Goal: Transaction & Acquisition: Purchase product/service

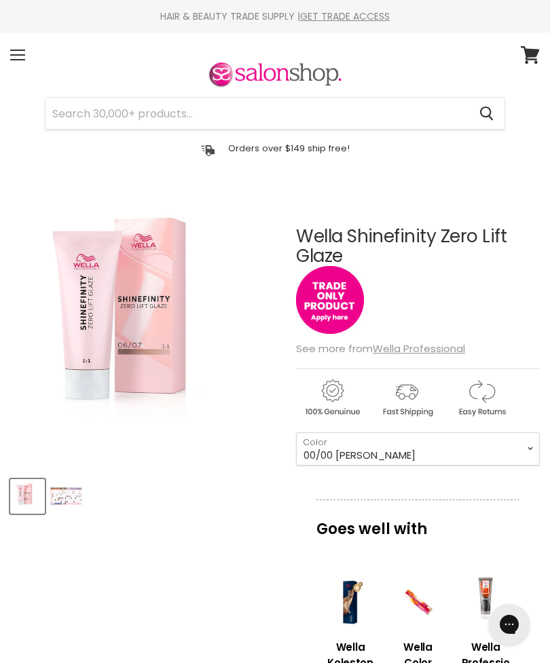
click at [30, 43] on div "Menu" at bounding box center [17, 54] width 29 height 31
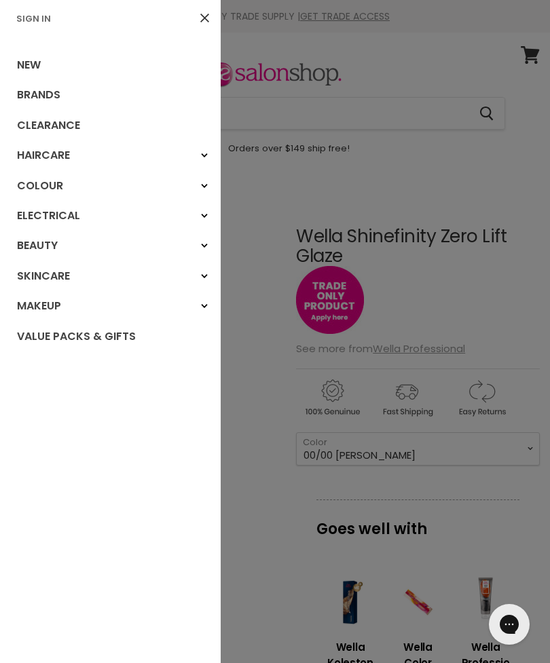
click at [143, 97] on link "Brands" at bounding box center [110, 95] width 221 height 30
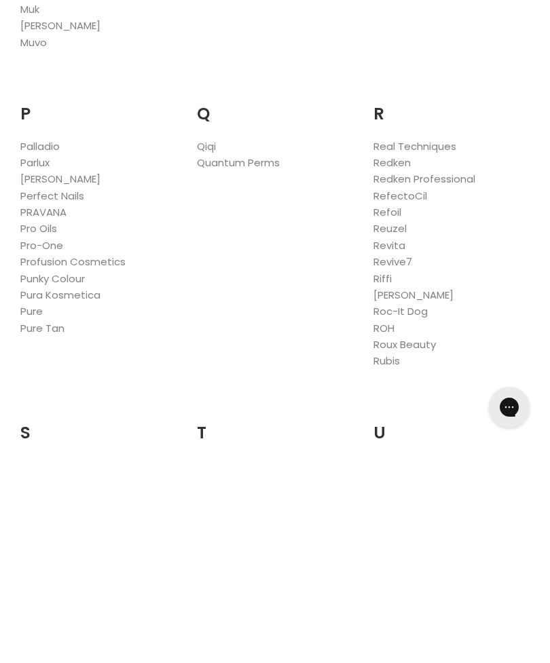
scroll to position [1975, 0]
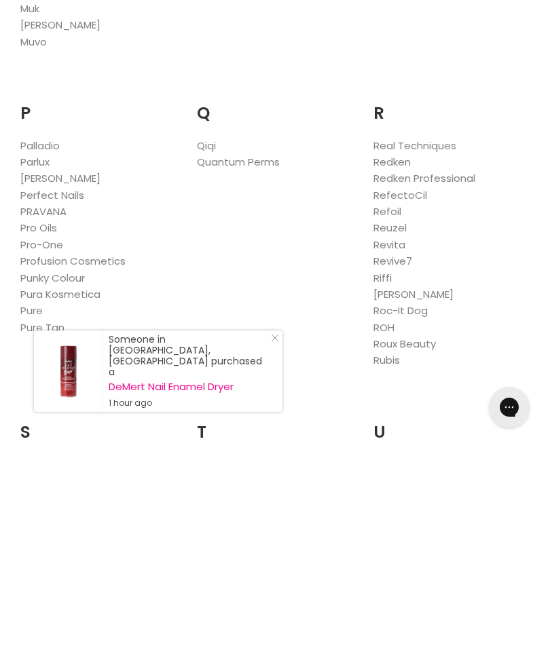
click at [279, 548] on div "Someone in Lake Illawarra, Australia purchased a DeMert Nail Enamel Dryer 1 hou…" at bounding box center [158, 588] width 248 height 81
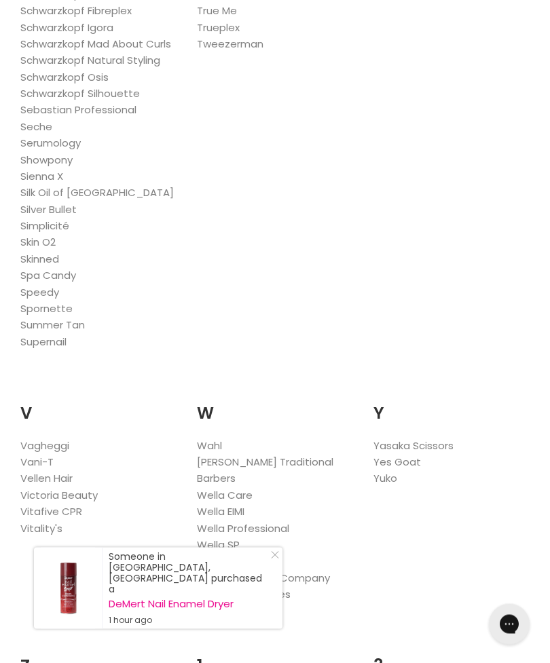
scroll to position [2812, 0]
click at [288, 521] on link "Wella Professional" at bounding box center [243, 528] width 92 height 14
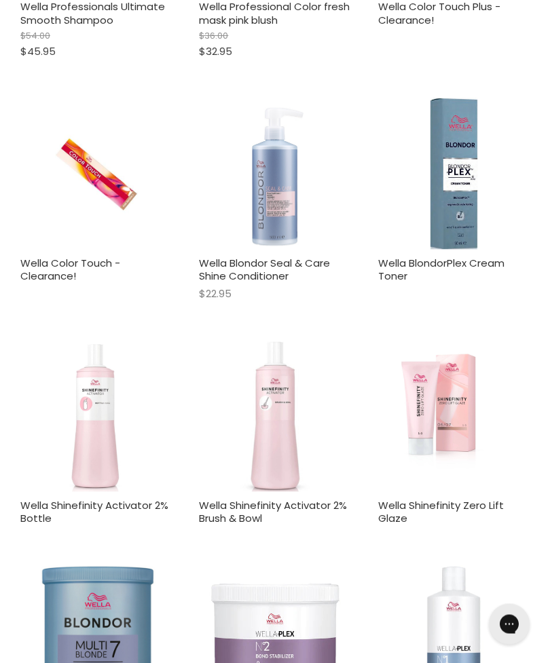
scroll to position [942, 0]
click at [495, 498] on link "Wella Shinefinity Zero Lift Glaze" at bounding box center [441, 512] width 126 height 28
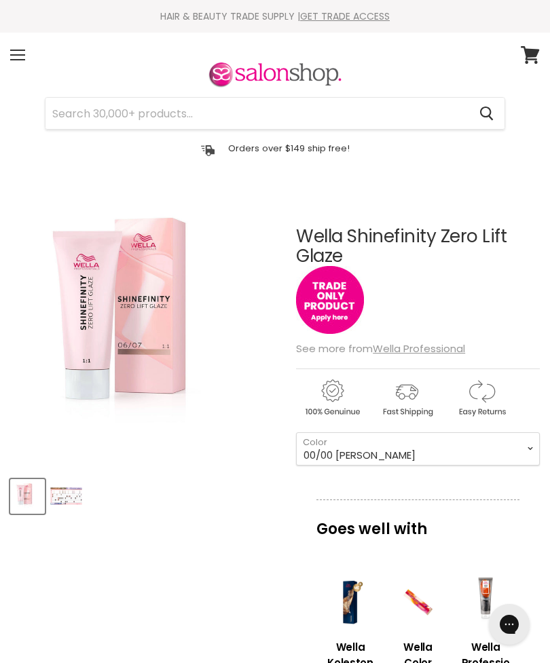
click at [72, 492] on img "Product thumbnails" at bounding box center [66, 496] width 32 height 18
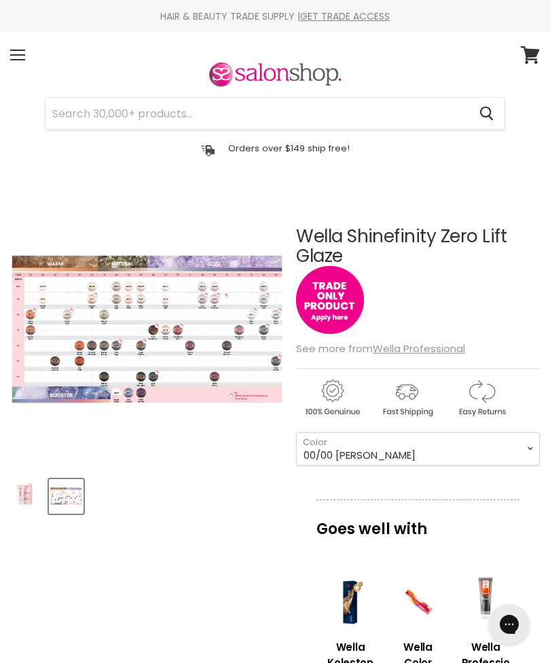
click at [241, 356] on img "Wella Shinefinity Zero Lift Glaze image. Click or Scroll to Zoom." at bounding box center [146, 328] width 273 height 151
click at [265, 392] on img "Wella Shinefinity Zero Lift Glaze image. Click or Scroll to Zoom." at bounding box center [146, 328] width 273 height 151
click at [223, 365] on img "Wella Shinefinity Zero Lift Glaze image. Click or Scroll to Zoom." at bounding box center [146, 328] width 273 height 151
click at [255, 291] on img "Wella Shinefinity Zero Lift Glaze image. Click or Scroll to Zoom." at bounding box center [146, 328] width 273 height 151
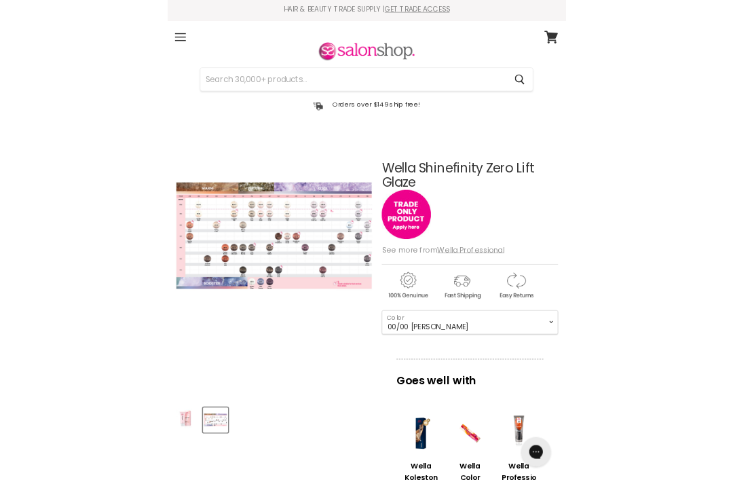
scroll to position [245, 0]
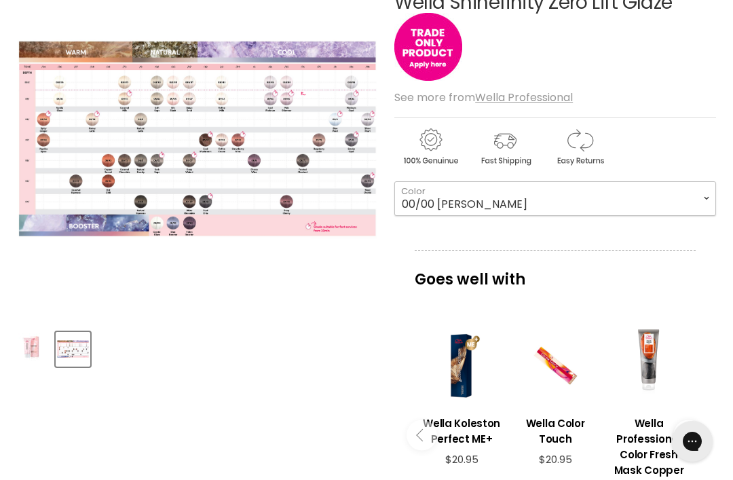
click at [420, 211] on select "00/00 Crystal Glaze 00/66 Violet Booster 00/89 Blue Booster 04/07 Bitter Chocol…" at bounding box center [555, 198] width 322 height 34
click at [345, 18] on img "Wella Shinefinity Zero Lift Glaze image. Click or Scroll to Zoom." at bounding box center [158, 259] width 1080 height 601
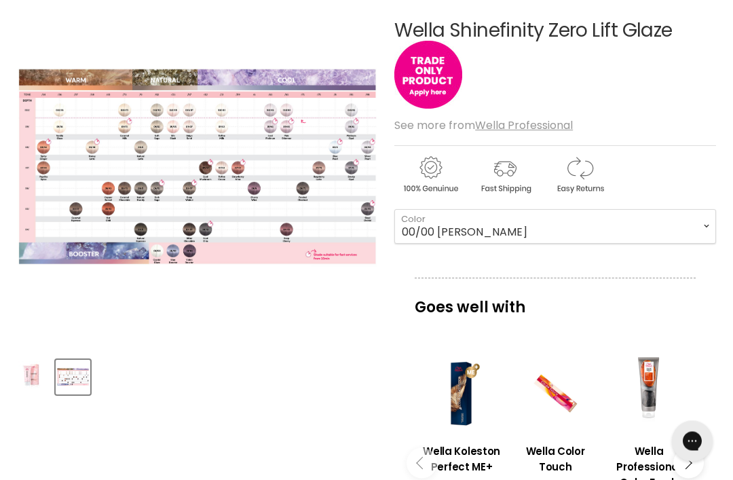
scroll to position [215, 0]
